Goal: Task Accomplishment & Management: Manage account settings

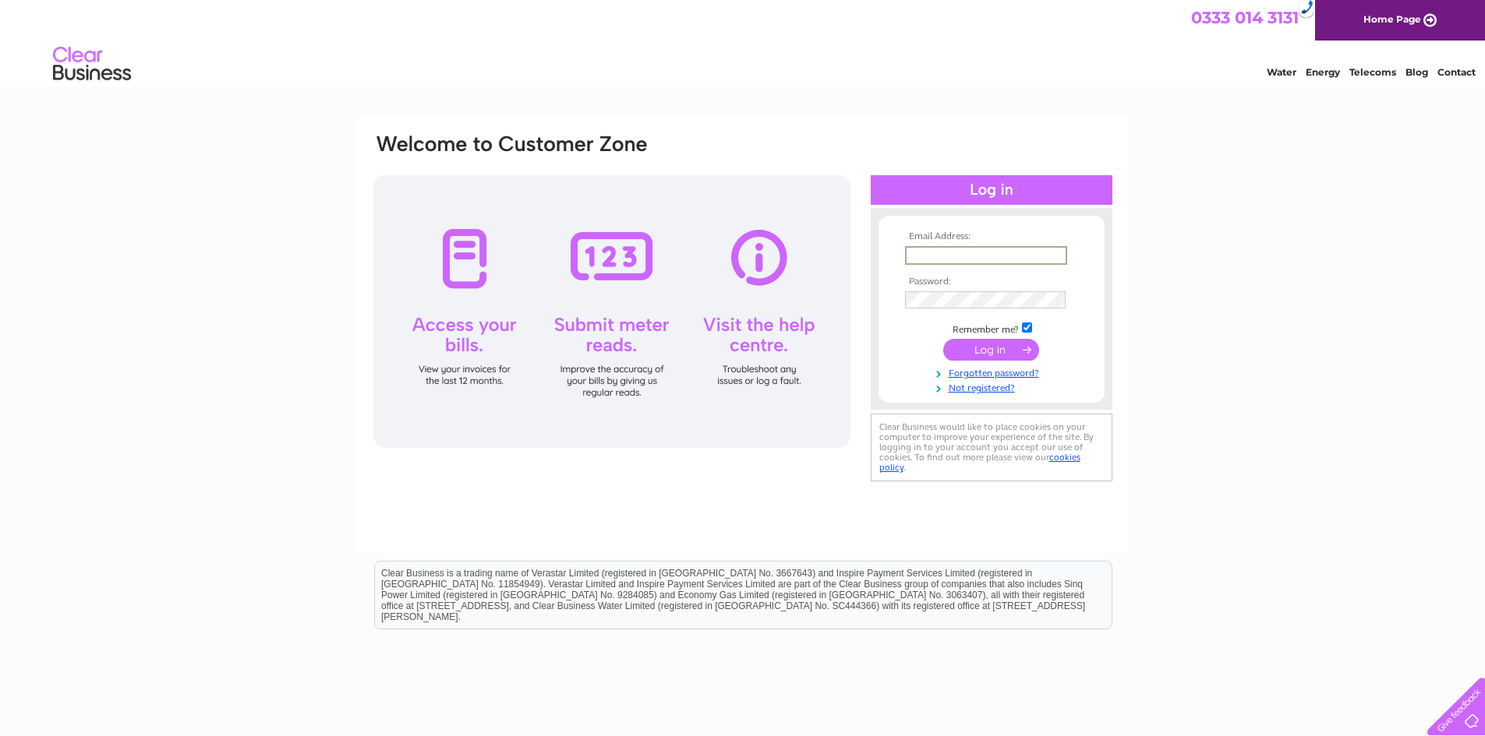
click at [1033, 260] on input "text" at bounding box center [986, 255] width 162 height 19
type input "mdrysdale@petroshops.co.uk"
click at [943, 339] on input "submit" at bounding box center [991, 350] width 96 height 22
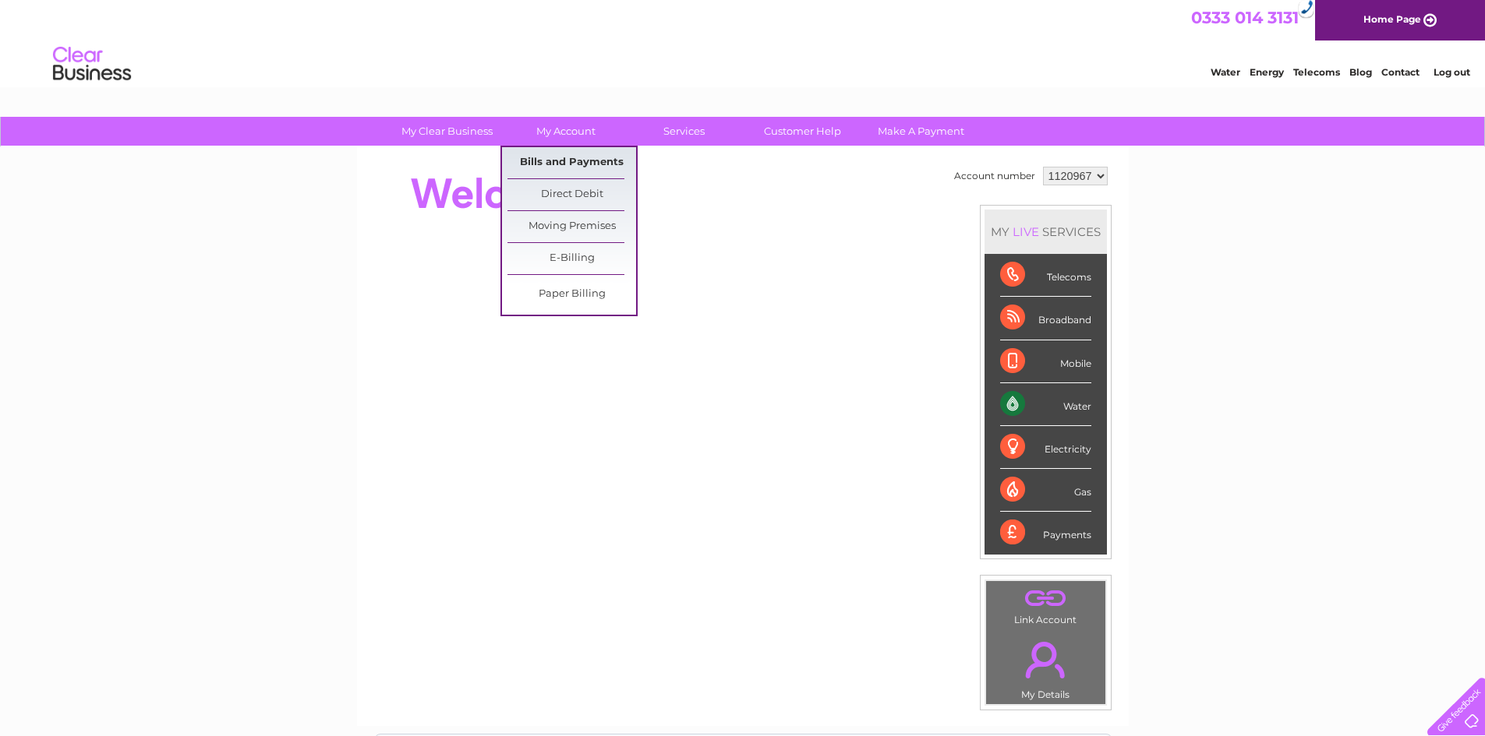
click at [547, 164] on link "Bills and Payments" at bounding box center [571, 162] width 129 height 31
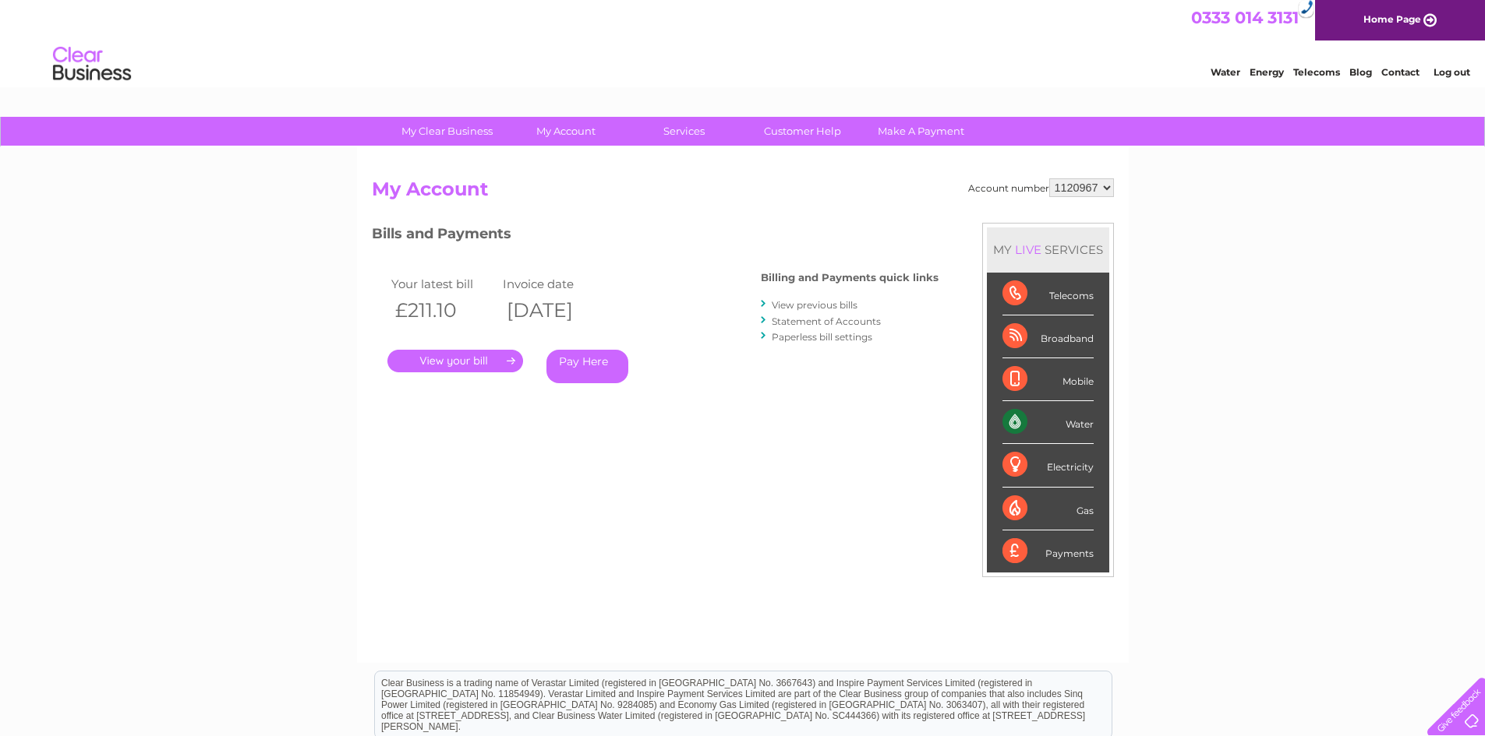
click at [465, 361] on link "." at bounding box center [455, 361] width 136 height 23
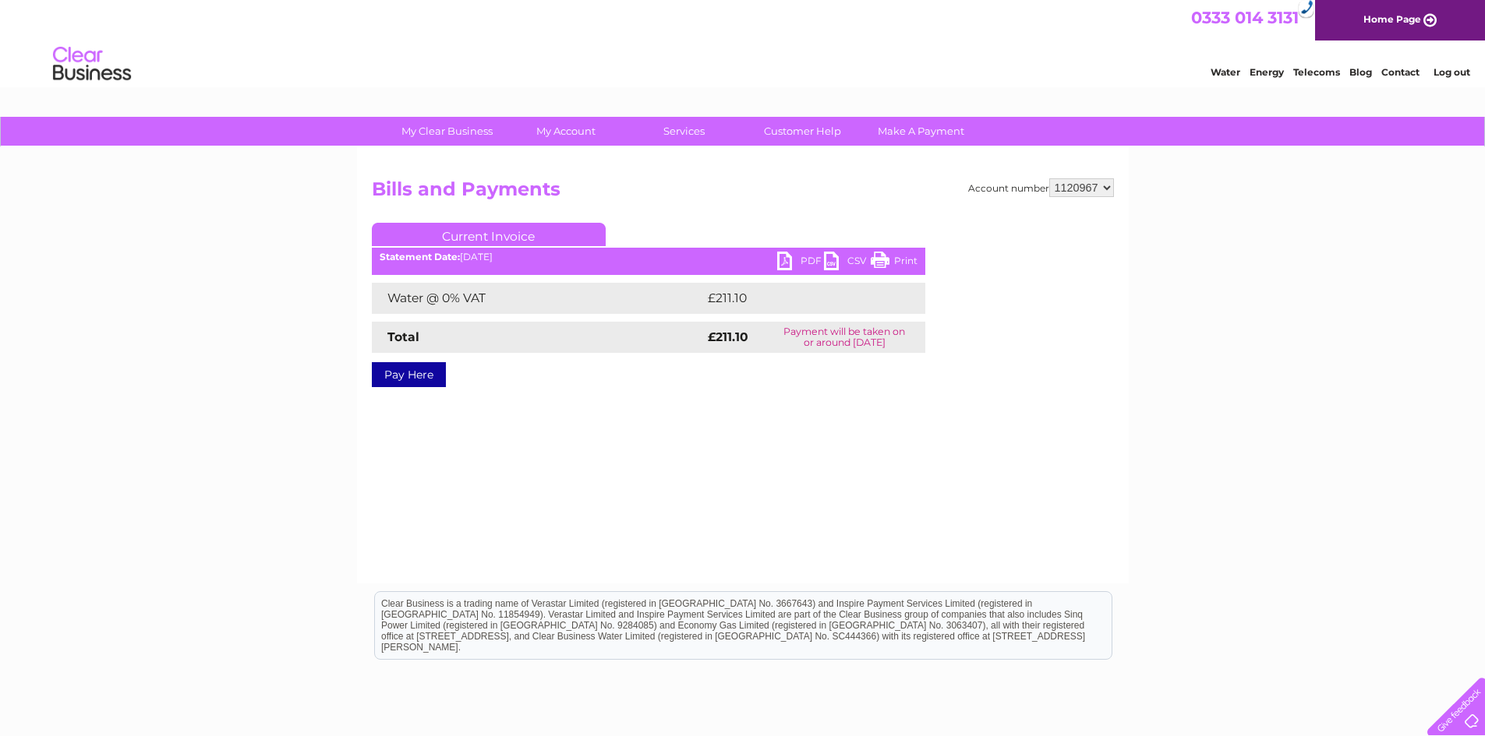
click at [803, 260] on link "PDF" at bounding box center [800, 263] width 47 height 23
click at [1453, 71] on link "Log out" at bounding box center [1451, 72] width 37 height 12
